Goal: Information Seeking & Learning: Stay updated

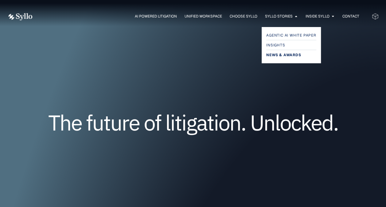
click at [282, 53] on span "News & Awards" at bounding box center [283, 54] width 35 height 7
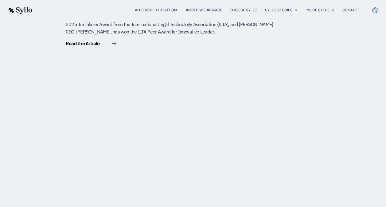
scroll to position [238, 0]
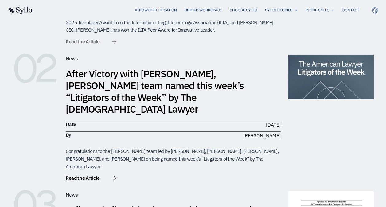
click at [97, 39] on span "Read the Article" at bounding box center [83, 41] width 34 height 5
